Goal: Information Seeking & Learning: Find specific fact

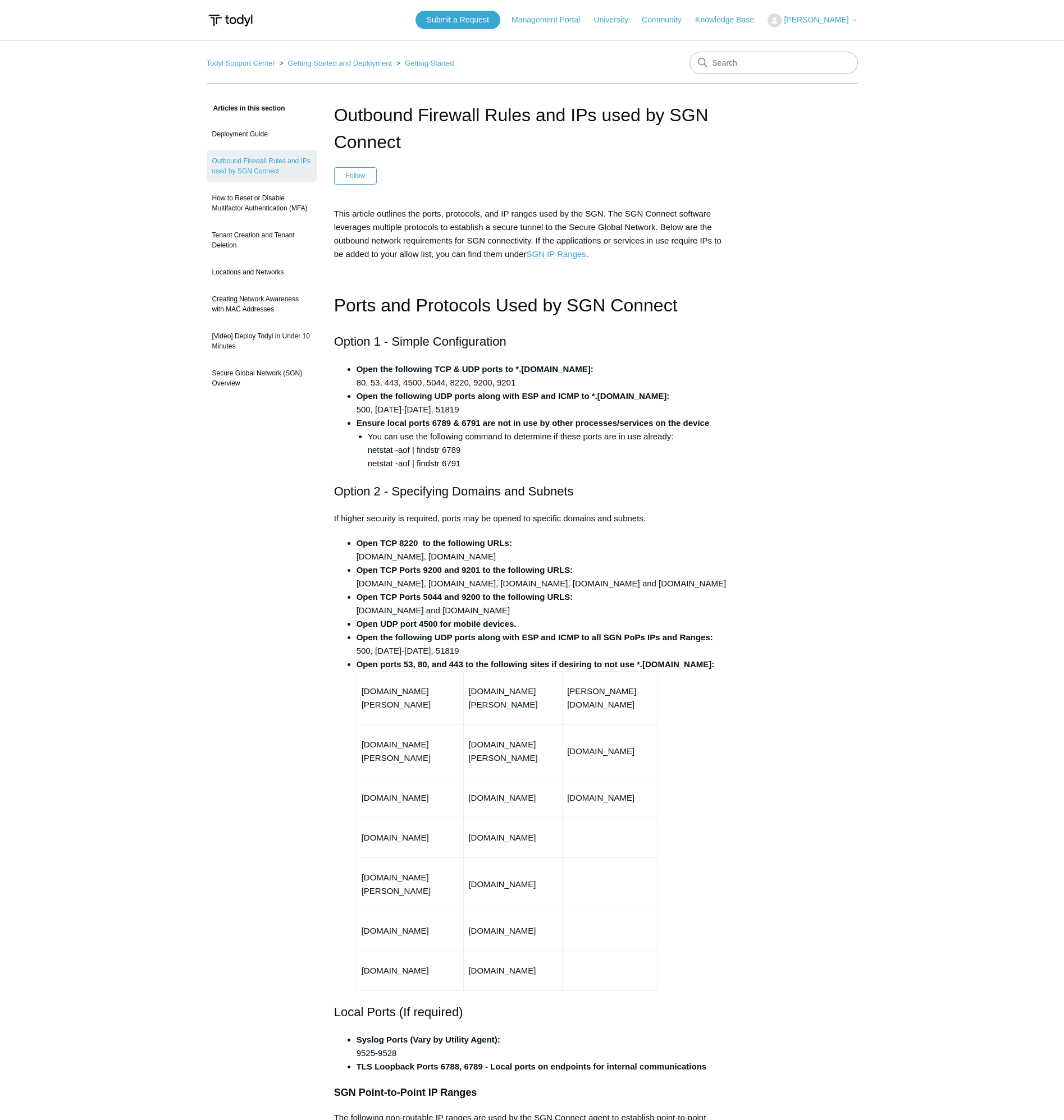
scroll to position [112, 0]
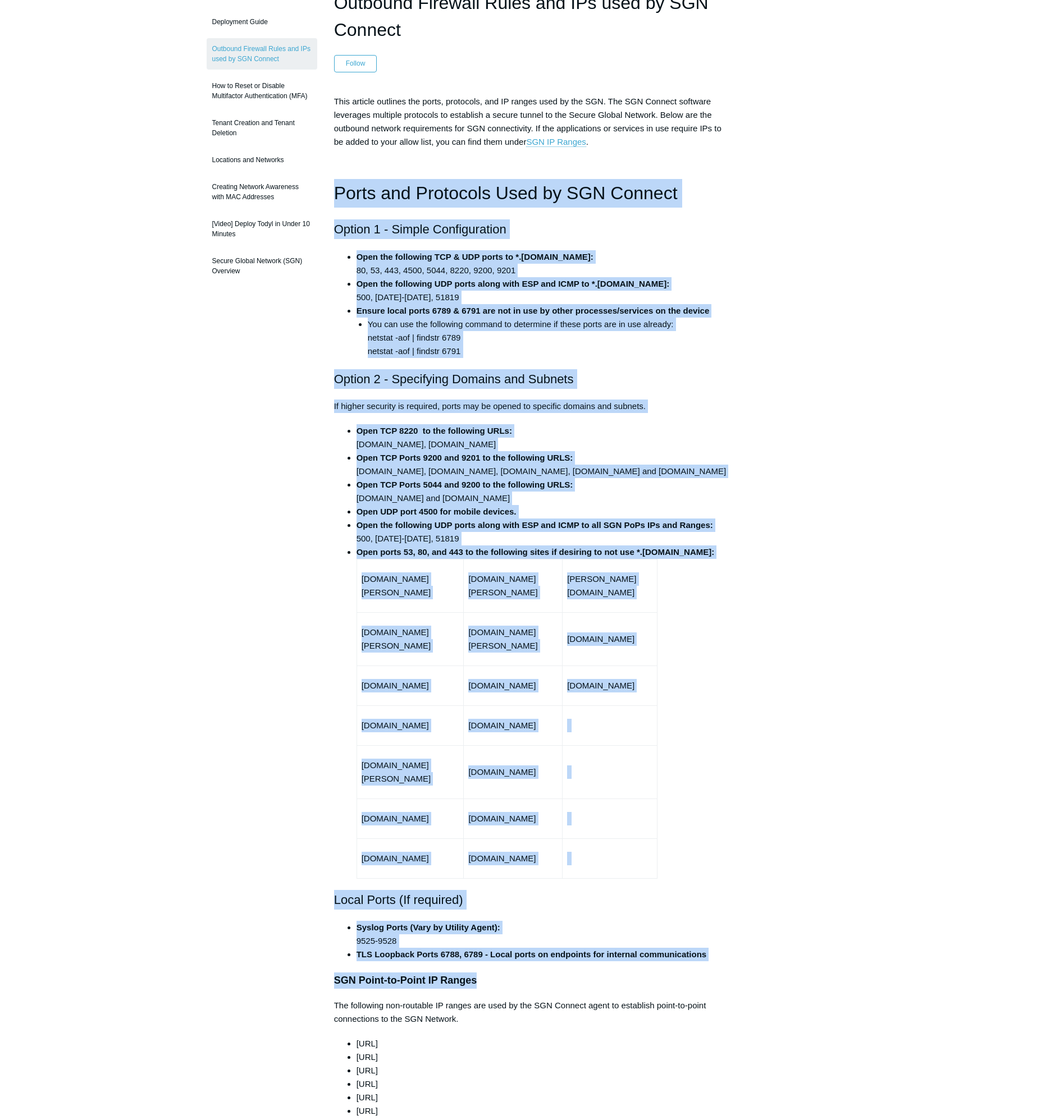
drag, startPoint x: 334, startPoint y: 188, endPoint x: 713, endPoint y: 936, distance: 838.5
drag, startPoint x: 713, startPoint y: 936, endPoint x: 703, endPoint y: 934, distance: 10.2
click at [703, 948] on li "TLS Loopback Ports 6788, 6789 - Local ports on endpoints for internal communica…" at bounding box center [543, 955] width 374 height 14
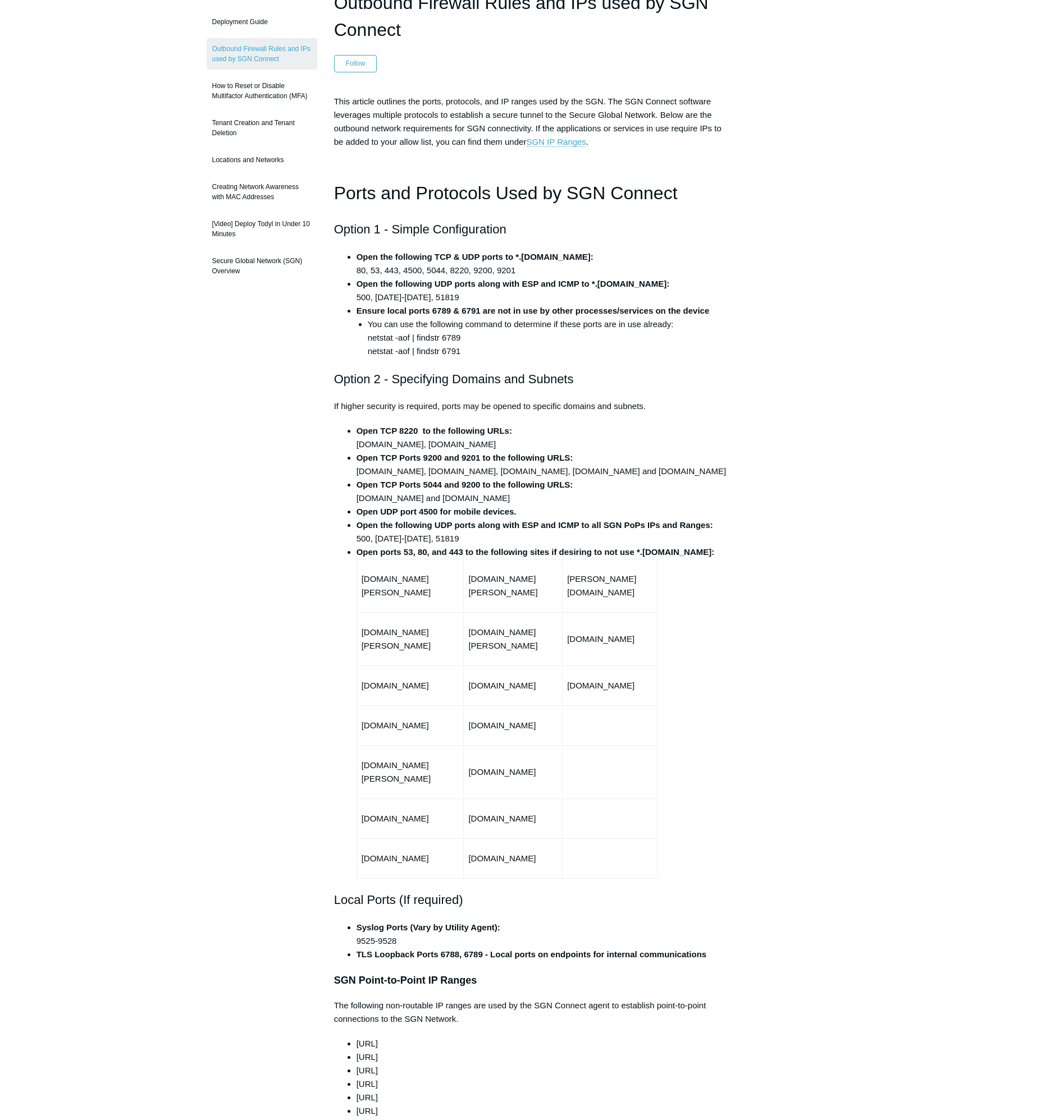
click at [715, 948] on li "TLS Loopback Ports 6788, 6789 - Local ports on endpoints for internal communica…" at bounding box center [543, 955] width 374 height 14
click at [706, 950] on strong "TLS Loopback Ports 6788, 6789 - Local ports on endpoints for internal communica…" at bounding box center [531, 955] width 350 height 9
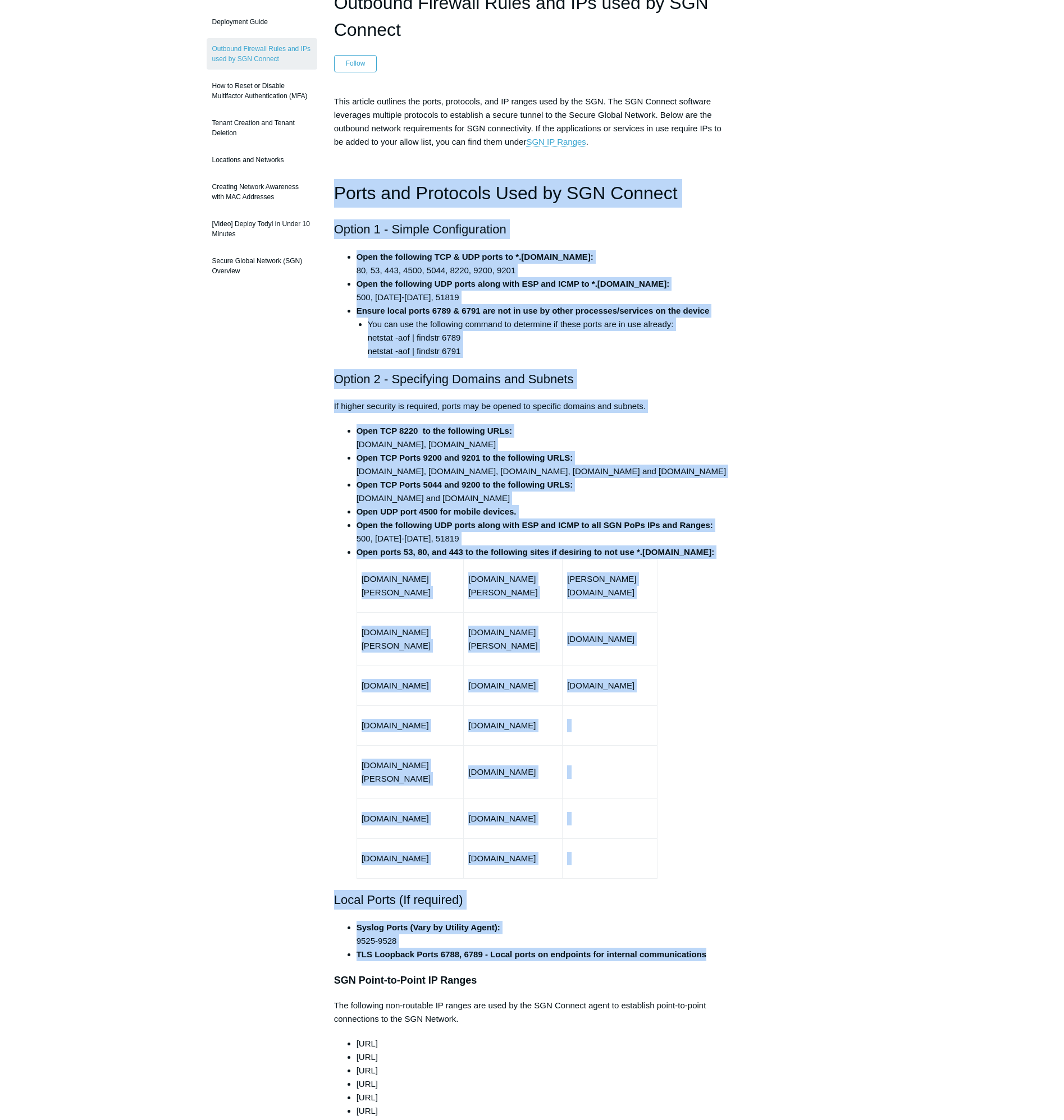
drag, startPoint x: 705, startPoint y: 928, endPoint x: 335, endPoint y: 192, distance: 823.8
copy div "Lorem ips Dolorsita Cons ad ELI Seddoei Tempor 3 - Incidi Utlaboreetdol Magn al…"
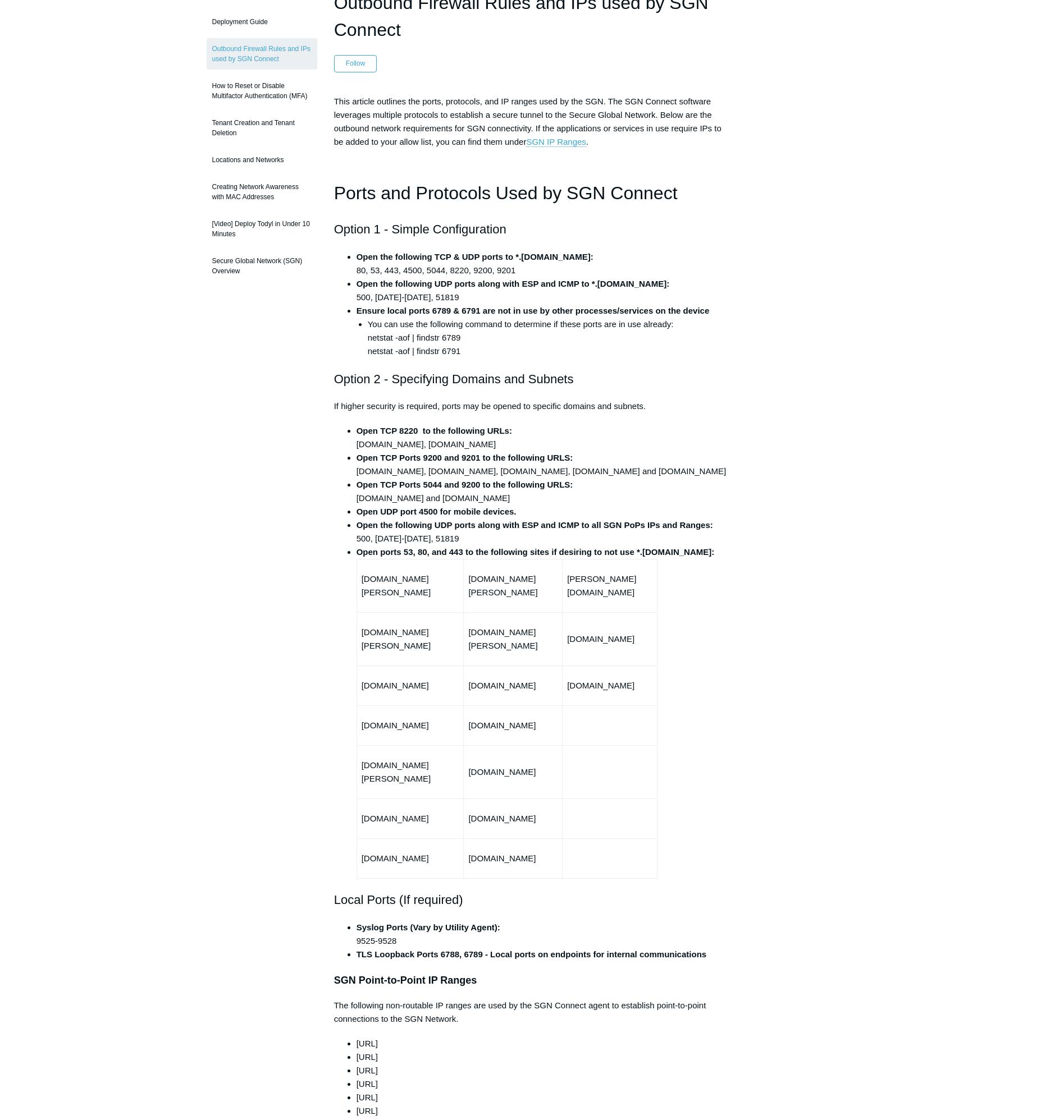
click at [346, 197] on h1 "Ports and Protocols Used by SGN Connect" at bounding box center [532, 193] width 396 height 28
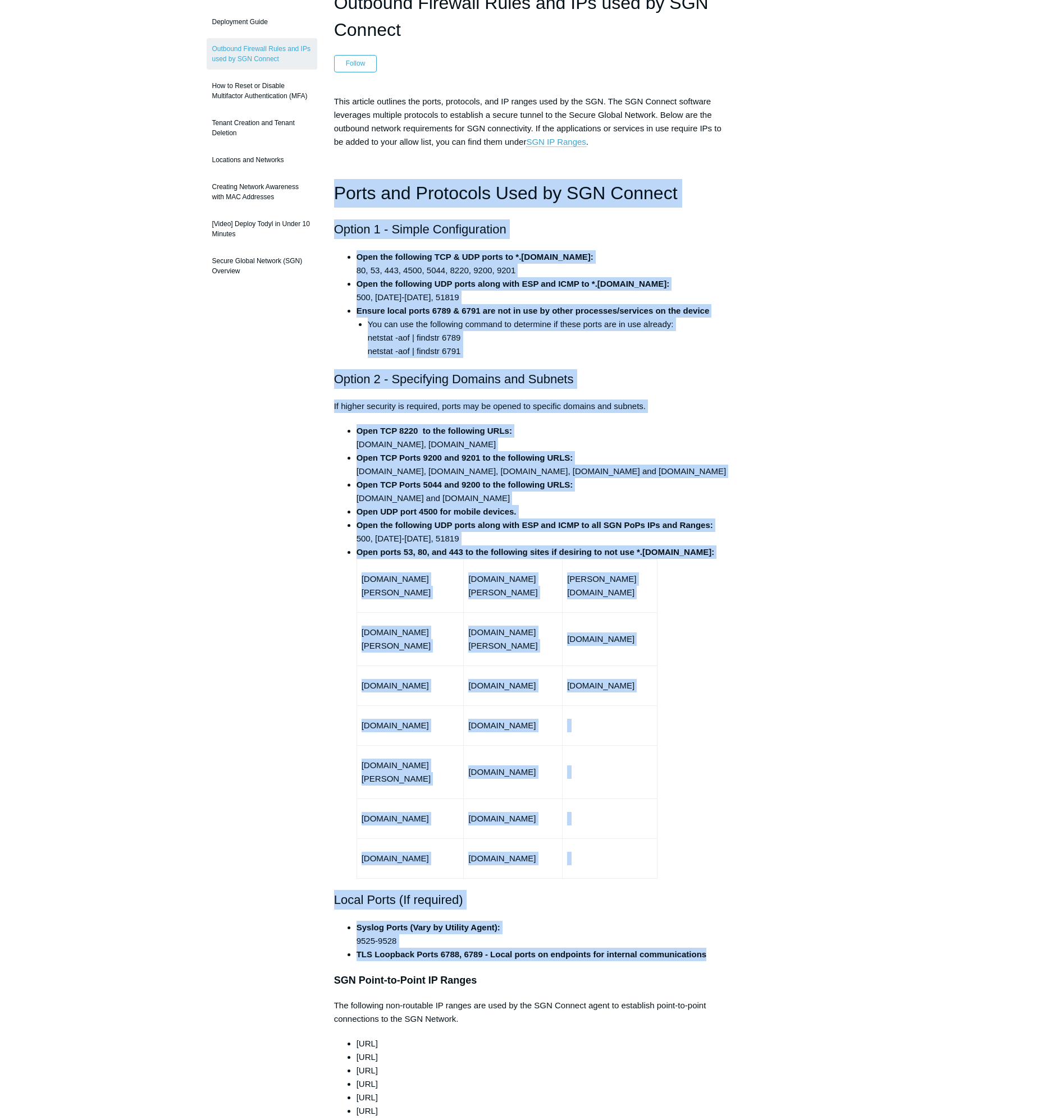
drag, startPoint x: 333, startPoint y: 188, endPoint x: 714, endPoint y: 930, distance: 834.1
copy div "Lorem ips Dolorsita Cons ad ELI Seddoei Tempor 3 - Incidi Utlaboreetdol Magn al…"
